Goal: Use online tool/utility: Utilize a website feature to perform a specific function

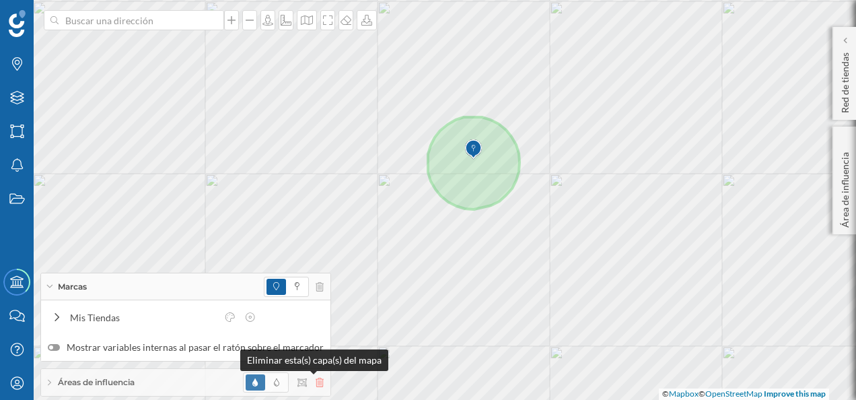
click at [316, 385] on icon at bounding box center [320, 382] width 8 height 9
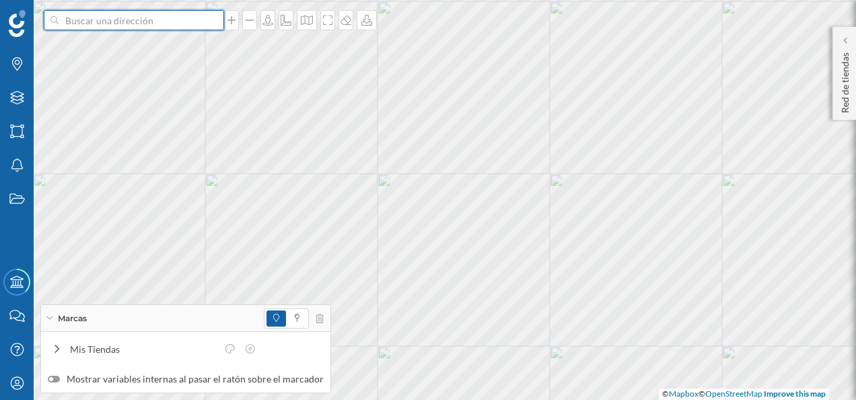
click at [127, 19] on input at bounding box center [134, 20] width 151 height 20
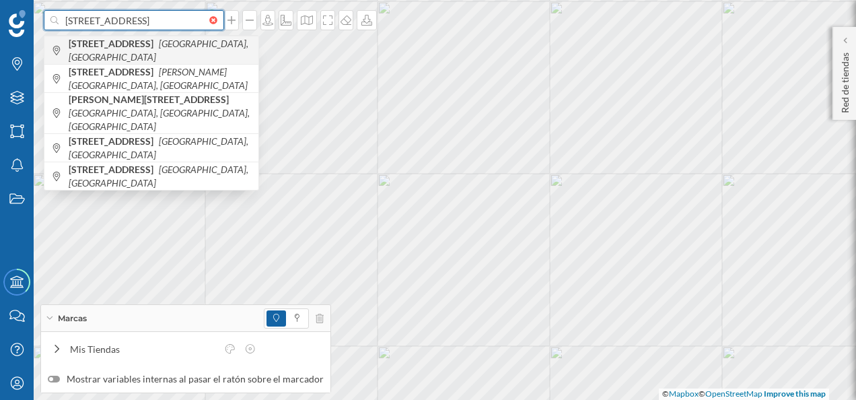
type input "[STREET_ADDRESS]"
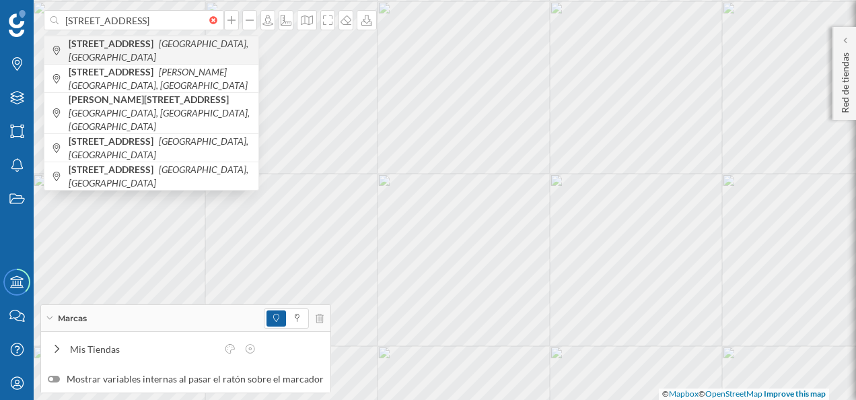
click at [147, 51] on icon "[GEOGRAPHIC_DATA], [GEOGRAPHIC_DATA]" at bounding box center [159, 50] width 180 height 25
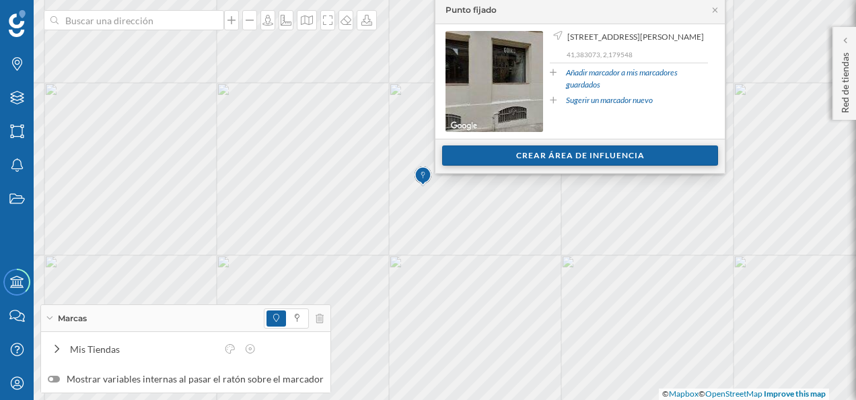
click at [561, 152] on div "Crear área de influencia" at bounding box center [580, 155] width 276 height 20
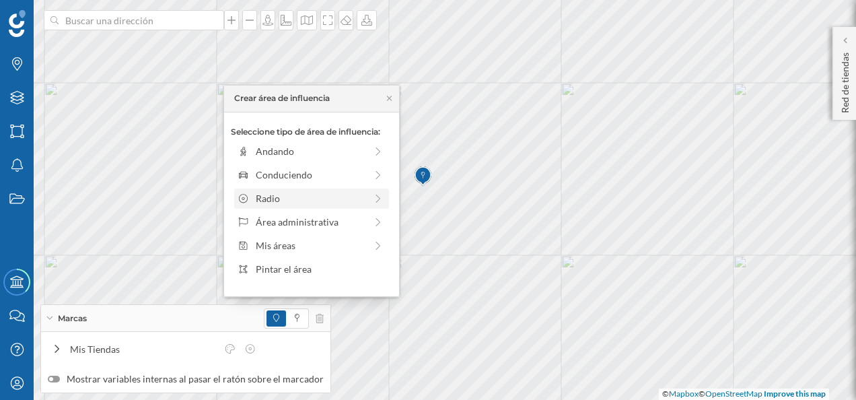
click at [306, 201] on div "Radio" at bounding box center [311, 198] width 110 height 14
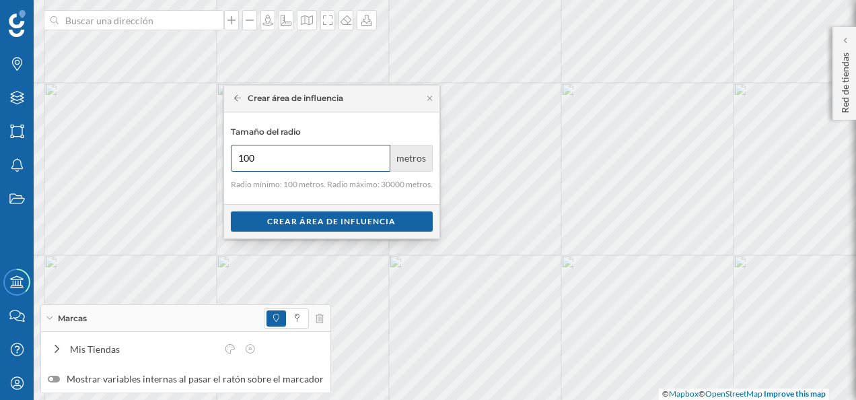
click at [276, 156] on input "100" at bounding box center [311, 158] width 160 height 27
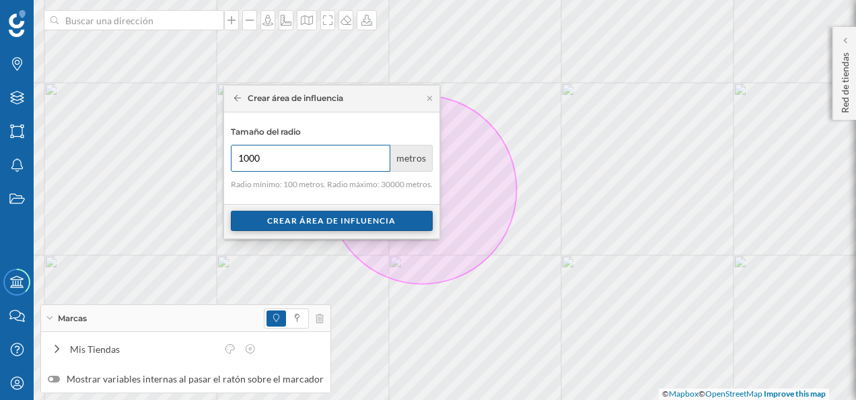
type input "1000"
click at [341, 224] on div "Crear área de influencia" at bounding box center [332, 221] width 202 height 20
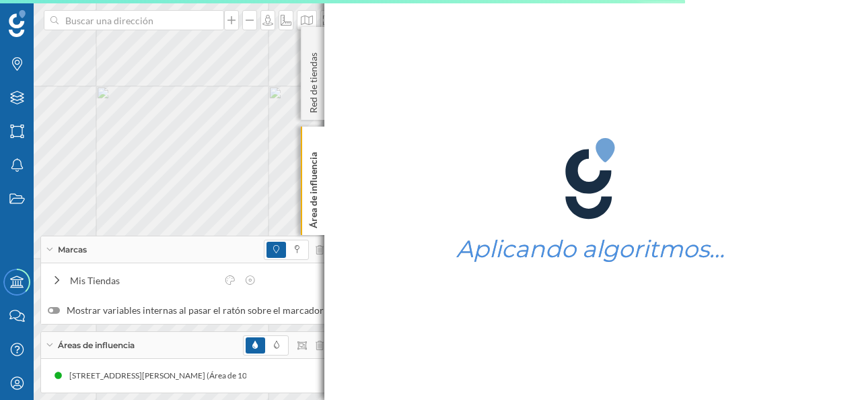
click at [487, 178] on div "Marcas Capas Áreas Notificaciones Estados Academy Contacta con nosotros Centro …" at bounding box center [428, 200] width 856 height 400
click at [333, 61] on div "Aplicando algoritmos…" at bounding box center [590, 200] width 532 height 400
click at [313, 43] on div "Red de tiendas" at bounding box center [313, 73] width 24 height 93
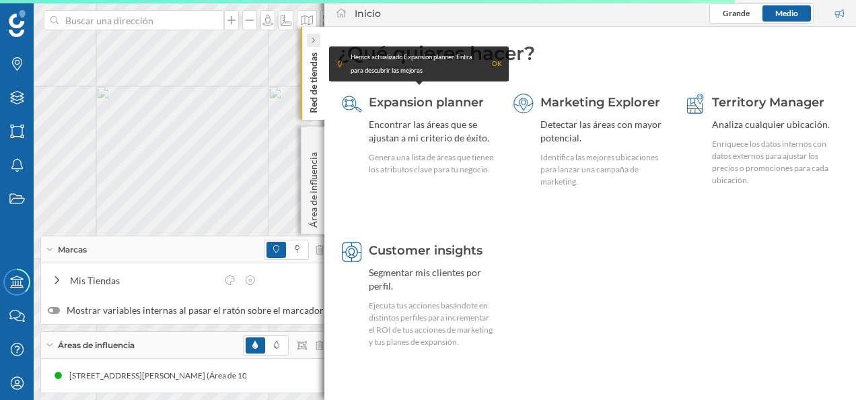
click at [315, 35] on icon at bounding box center [313, 40] width 4 height 13
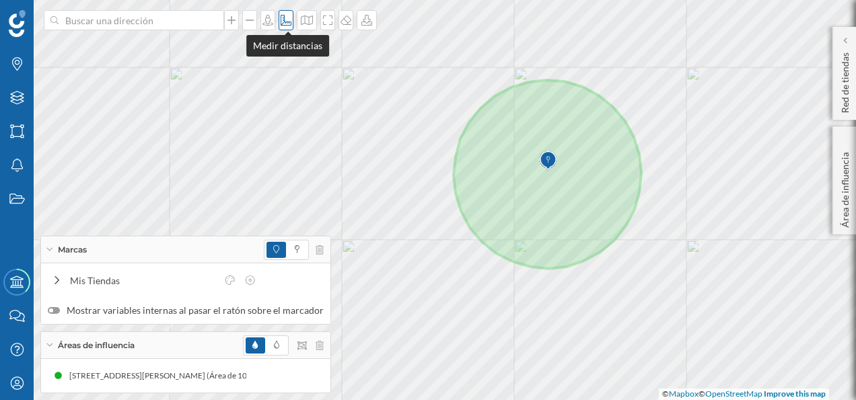
click at [281, 20] on icon at bounding box center [286, 20] width 11 height 11
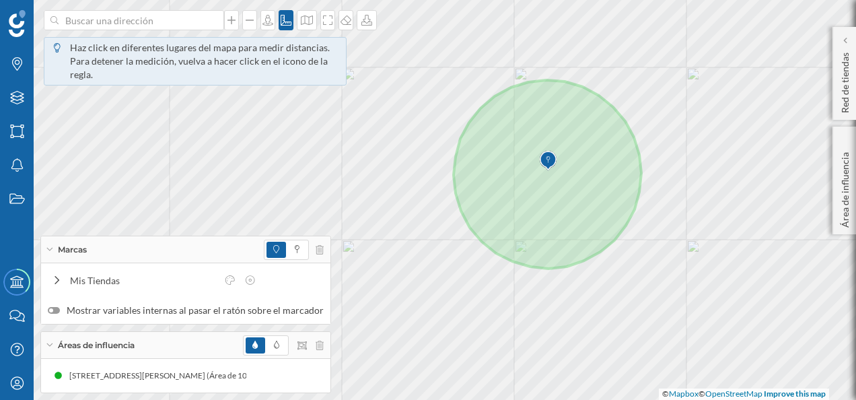
click at [548, 168] on img at bounding box center [548, 160] width 17 height 27
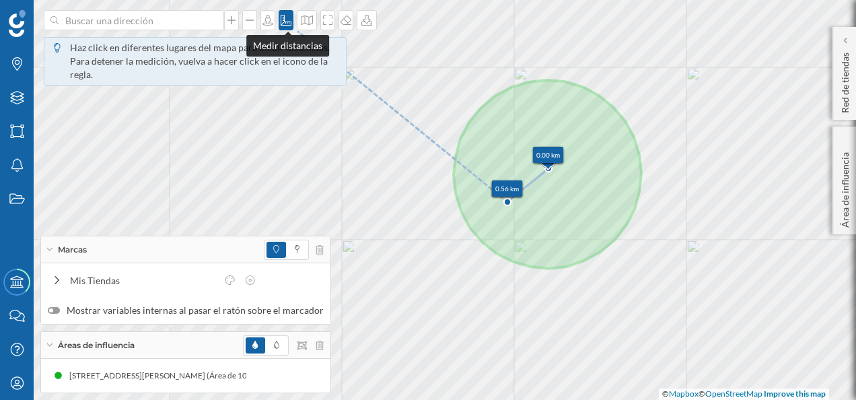
click at [289, 17] on icon at bounding box center [285, 20] width 13 height 11
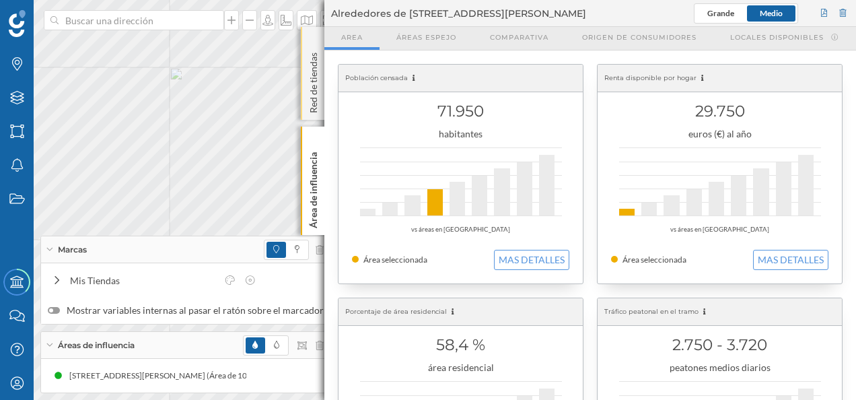
click at [316, 40] on div "Red de tiendas" at bounding box center [313, 73] width 24 height 93
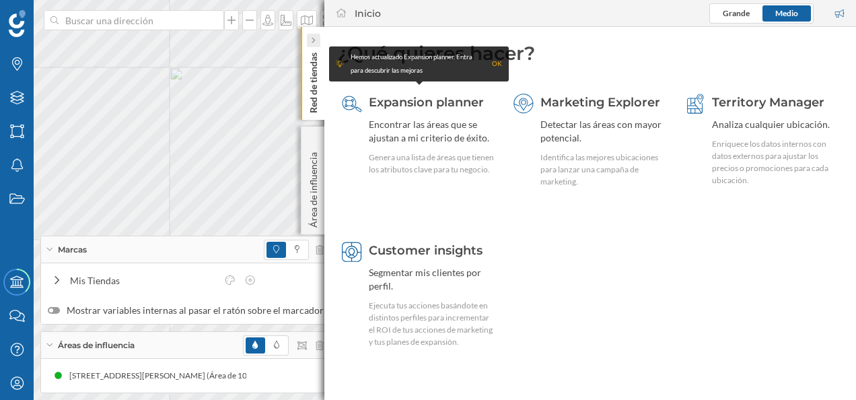
click at [314, 39] on icon at bounding box center [313, 40] width 4 height 7
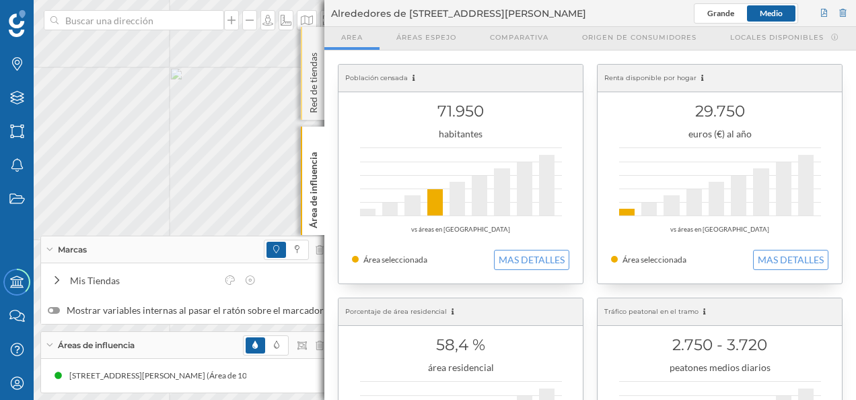
click at [320, 36] on div "Red de tiendas" at bounding box center [313, 73] width 24 height 93
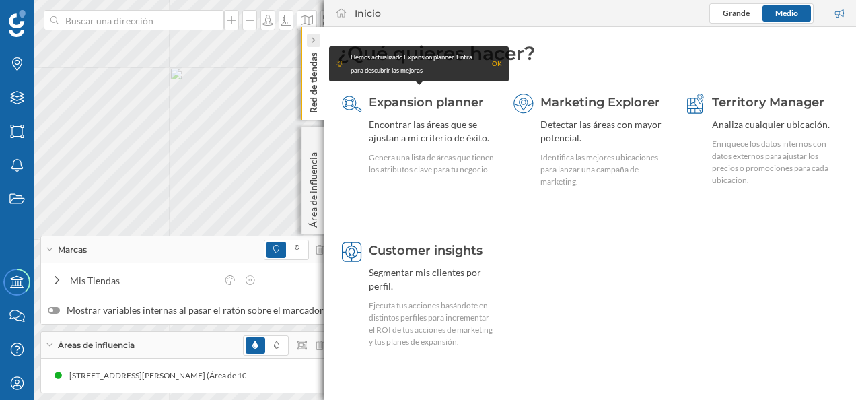
click at [315, 38] on icon at bounding box center [313, 40] width 4 height 7
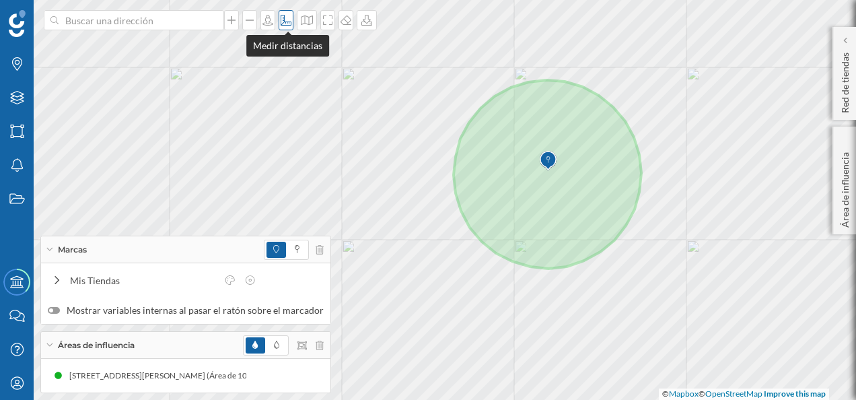
click at [285, 22] on icon at bounding box center [286, 20] width 11 height 11
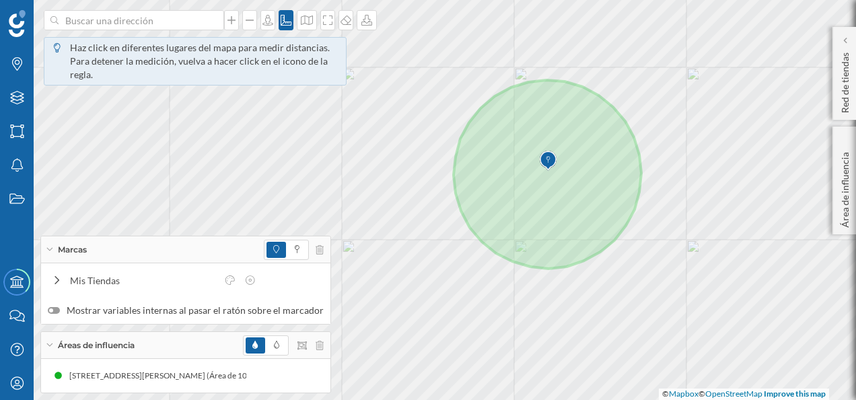
click at [547, 169] on img at bounding box center [548, 160] width 17 height 27
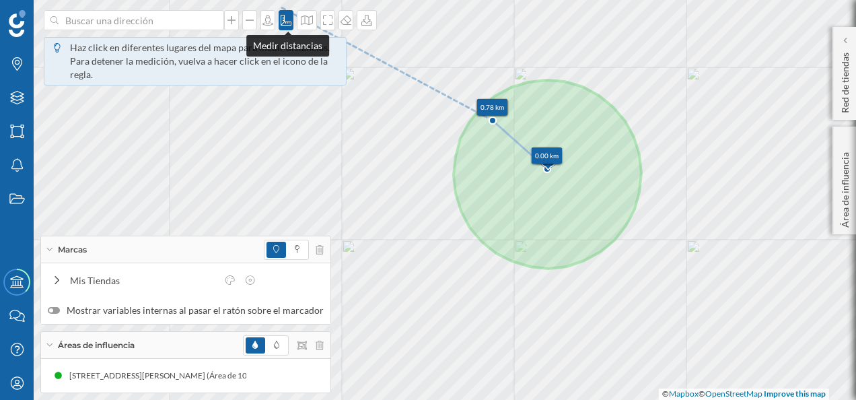
click at [286, 19] on icon at bounding box center [285, 20] width 13 height 11
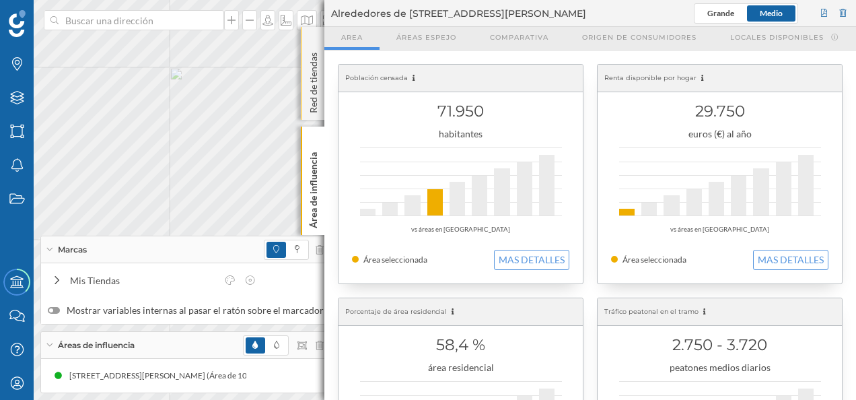
click at [309, 46] on div "Red de tiendas" at bounding box center [313, 73] width 24 height 93
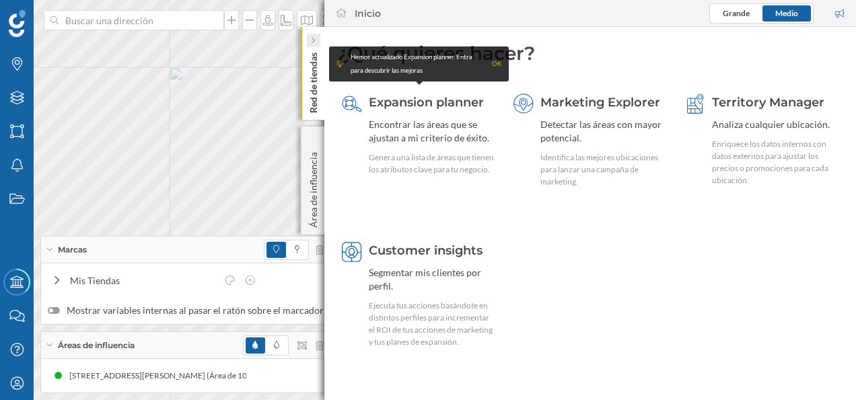
click at [312, 38] on icon at bounding box center [313, 41] width 3 height 6
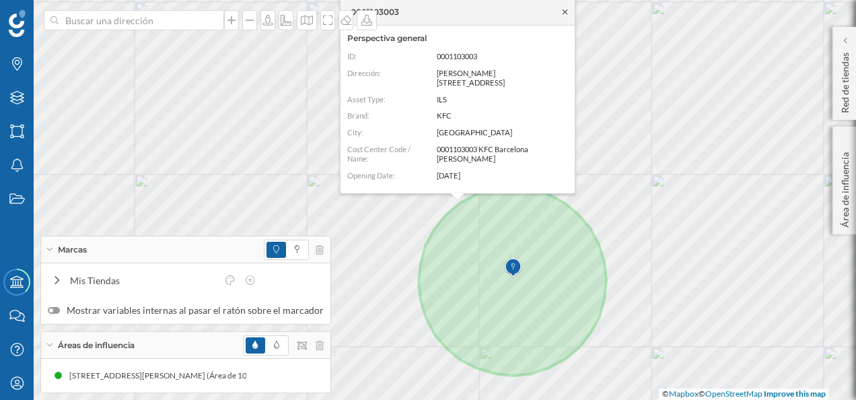
click at [564, 11] on icon at bounding box center [565, 11] width 5 height 5
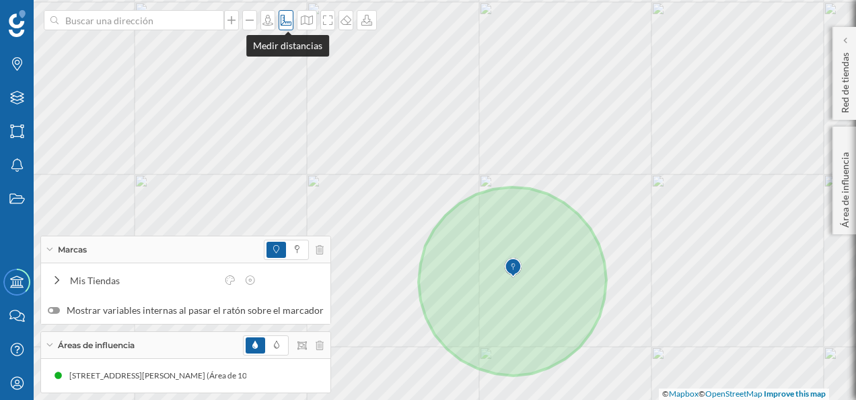
click at [288, 20] on icon at bounding box center [285, 20] width 13 height 11
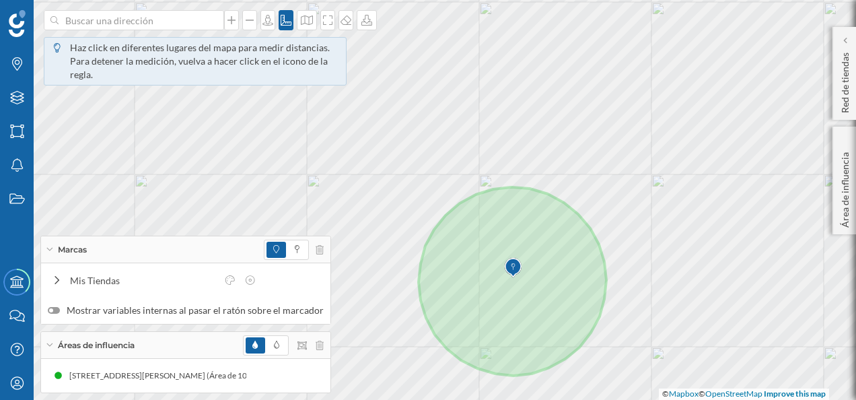
click at [513, 277] on img at bounding box center [513, 267] width 17 height 27
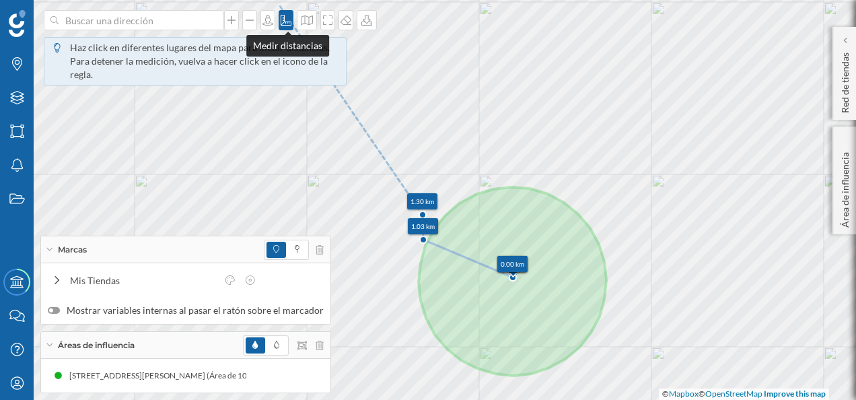
click at [285, 28] on div at bounding box center [286, 20] width 15 height 20
